Goal: Task Accomplishment & Management: Manage account settings

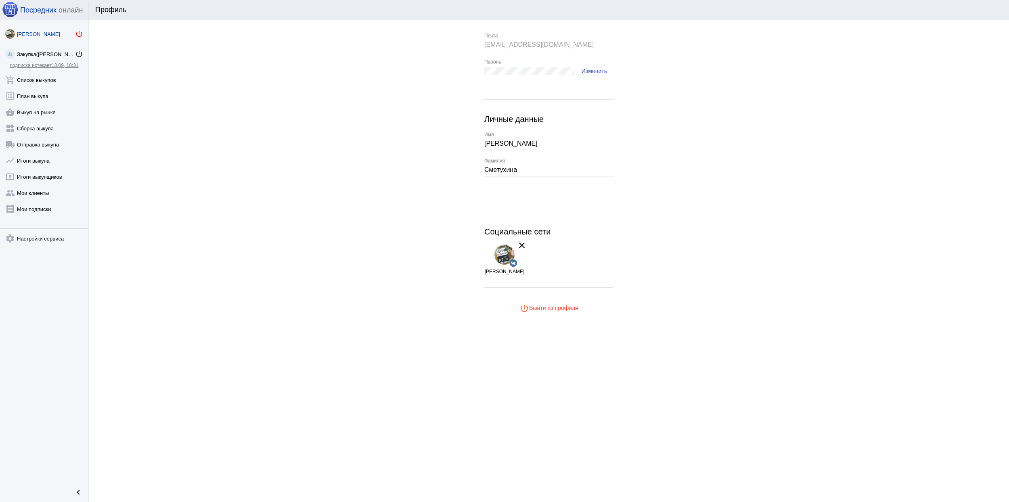
click at [78, 32] on mat-icon "power_settings_new" at bounding box center [79, 34] width 8 height 8
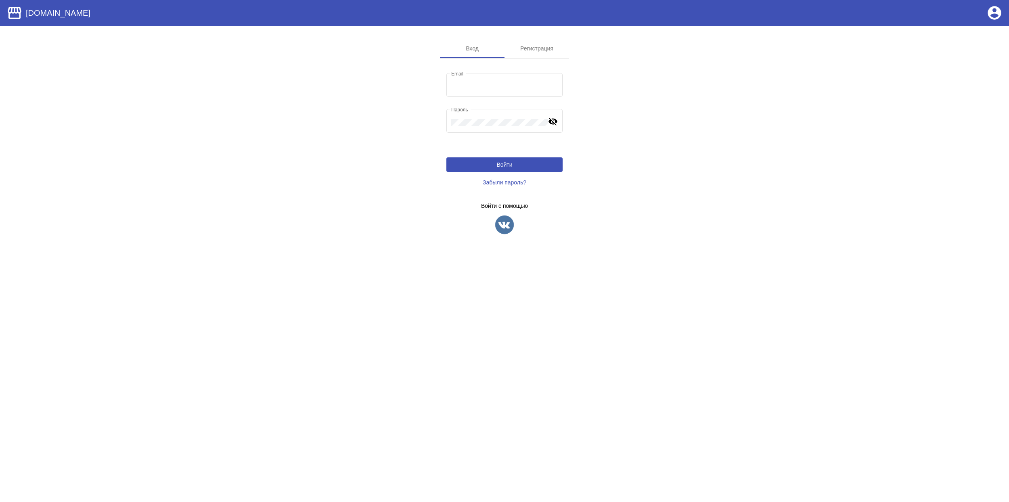
type input "[EMAIL_ADDRESS][DOMAIN_NAME]"
click at [498, 226] on img at bounding box center [504, 225] width 20 height 20
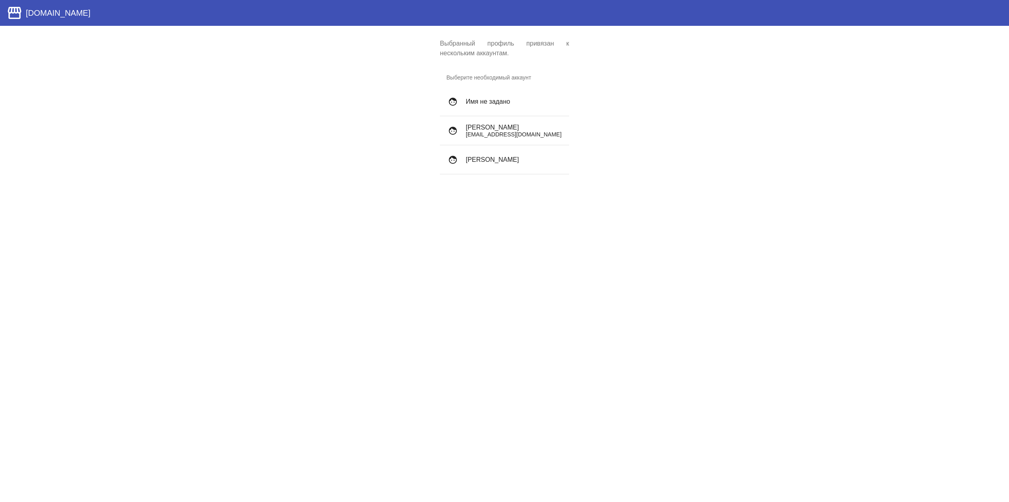
click at [492, 134] on p "sadamcheg1996@gmail.com" at bounding box center [514, 134] width 97 height 6
